Goal: Task Accomplishment & Management: Use online tool/utility

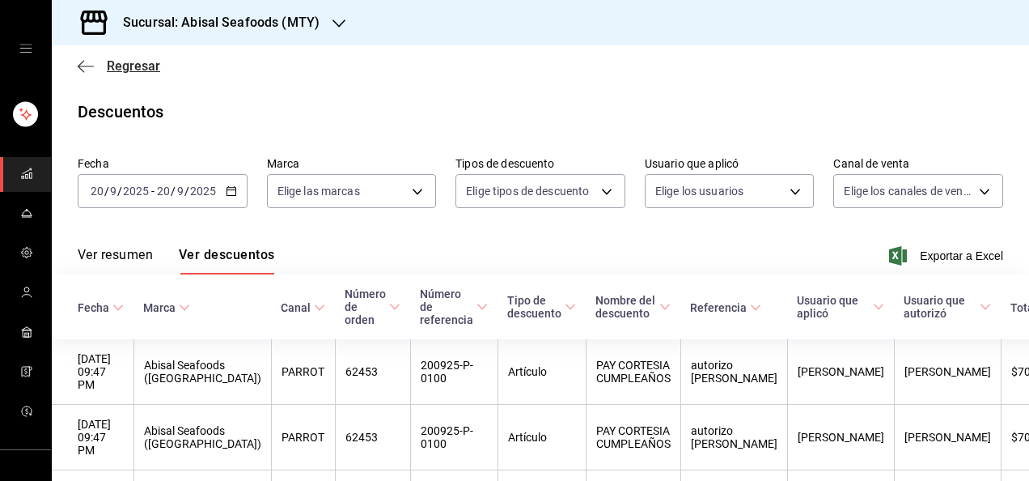
click at [133, 66] on span "Regresar" at bounding box center [133, 65] width 53 height 15
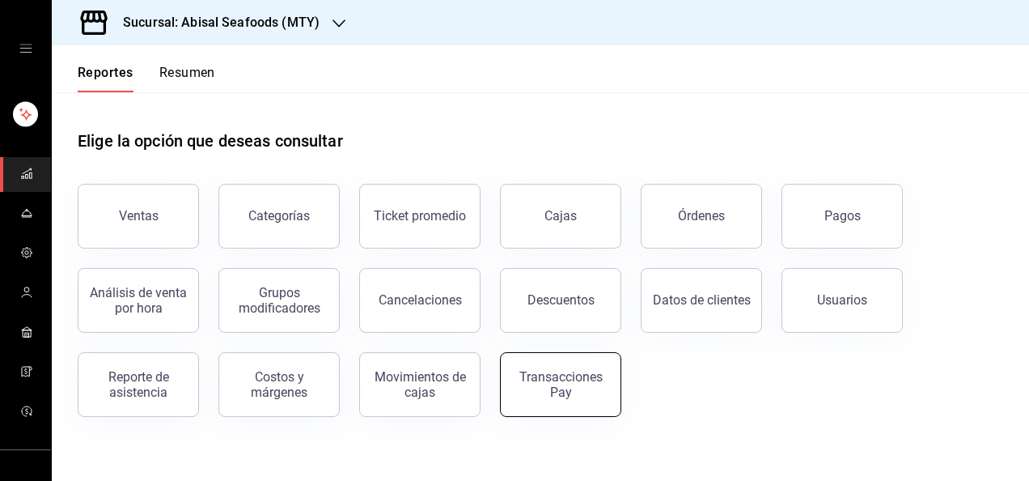
click at [542, 398] on div "Transacciones Pay" at bounding box center [561, 384] width 100 height 31
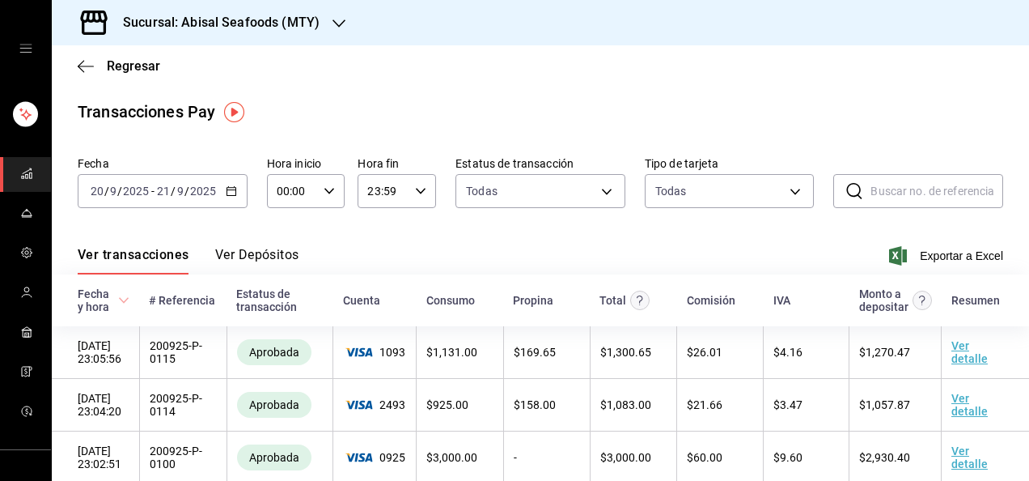
click at [157, 201] on div "[DATE] [DATE] - [DATE] [DATE]" at bounding box center [163, 191] width 170 height 34
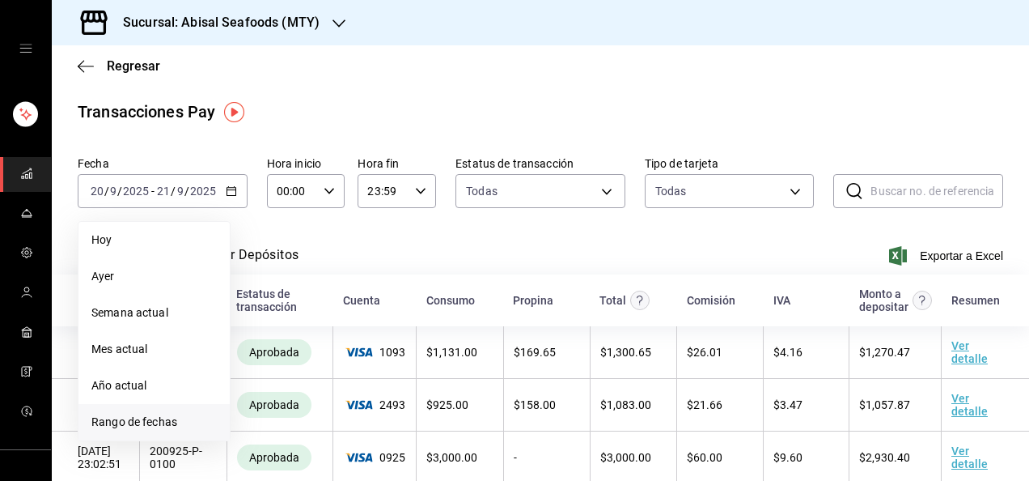
click at [141, 426] on span "Rango de fechas" at bounding box center [153, 421] width 125 height 17
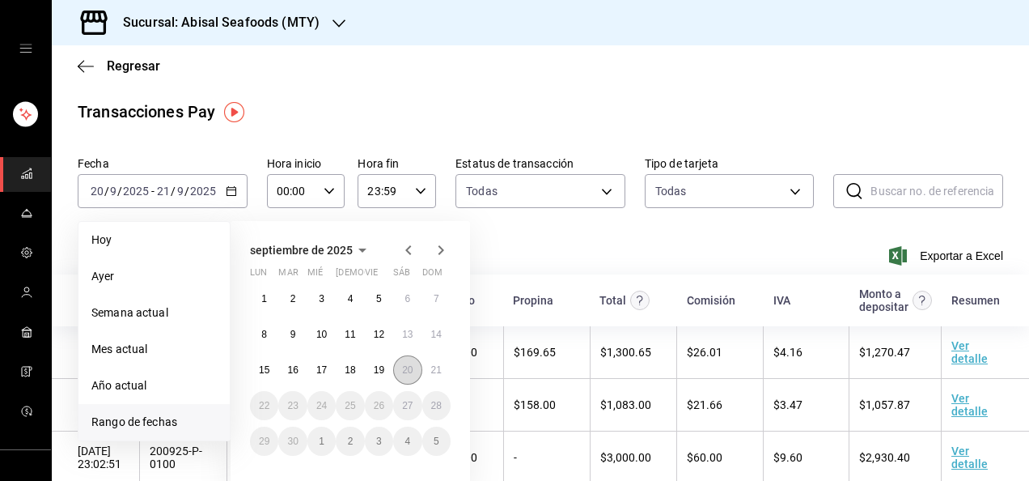
click at [411, 375] on abbr "20" at bounding box center [407, 369] width 11 height 11
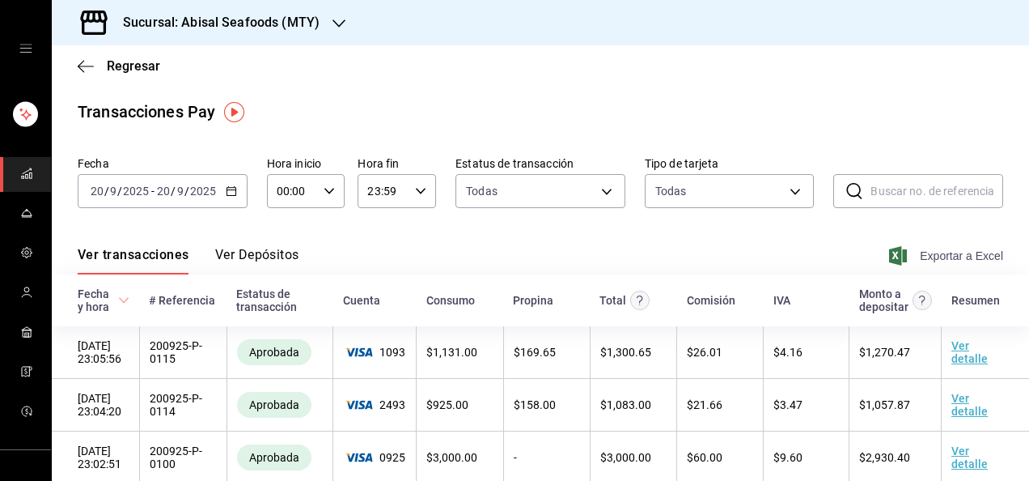
click at [922, 256] on span "Exportar a Excel" at bounding box center [947, 255] width 111 height 19
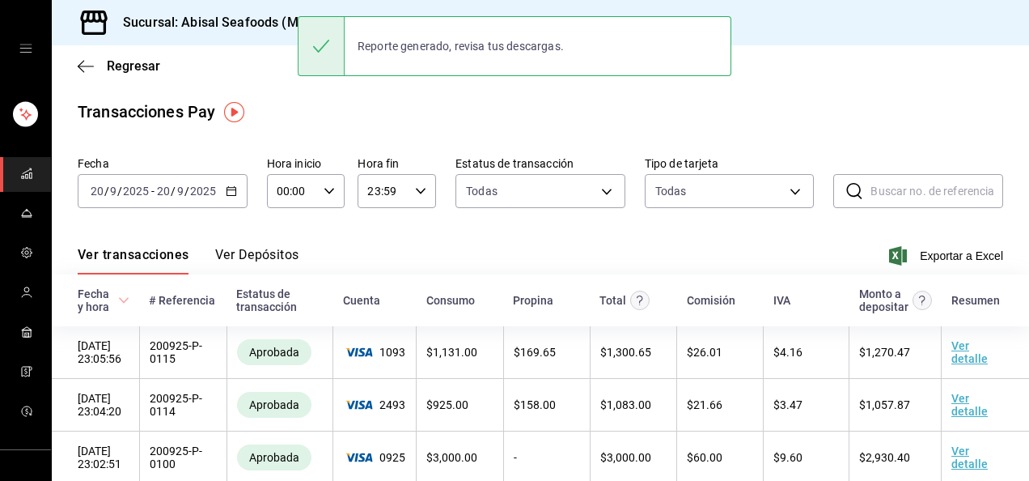
click at [546, 93] on main "Regresar Transacciones Pay Fecha [DATE] [DATE] - [DATE] [DATE] Hora inicio 00:0…" at bounding box center [540, 461] width 977 height 833
